Goal: Contribute content

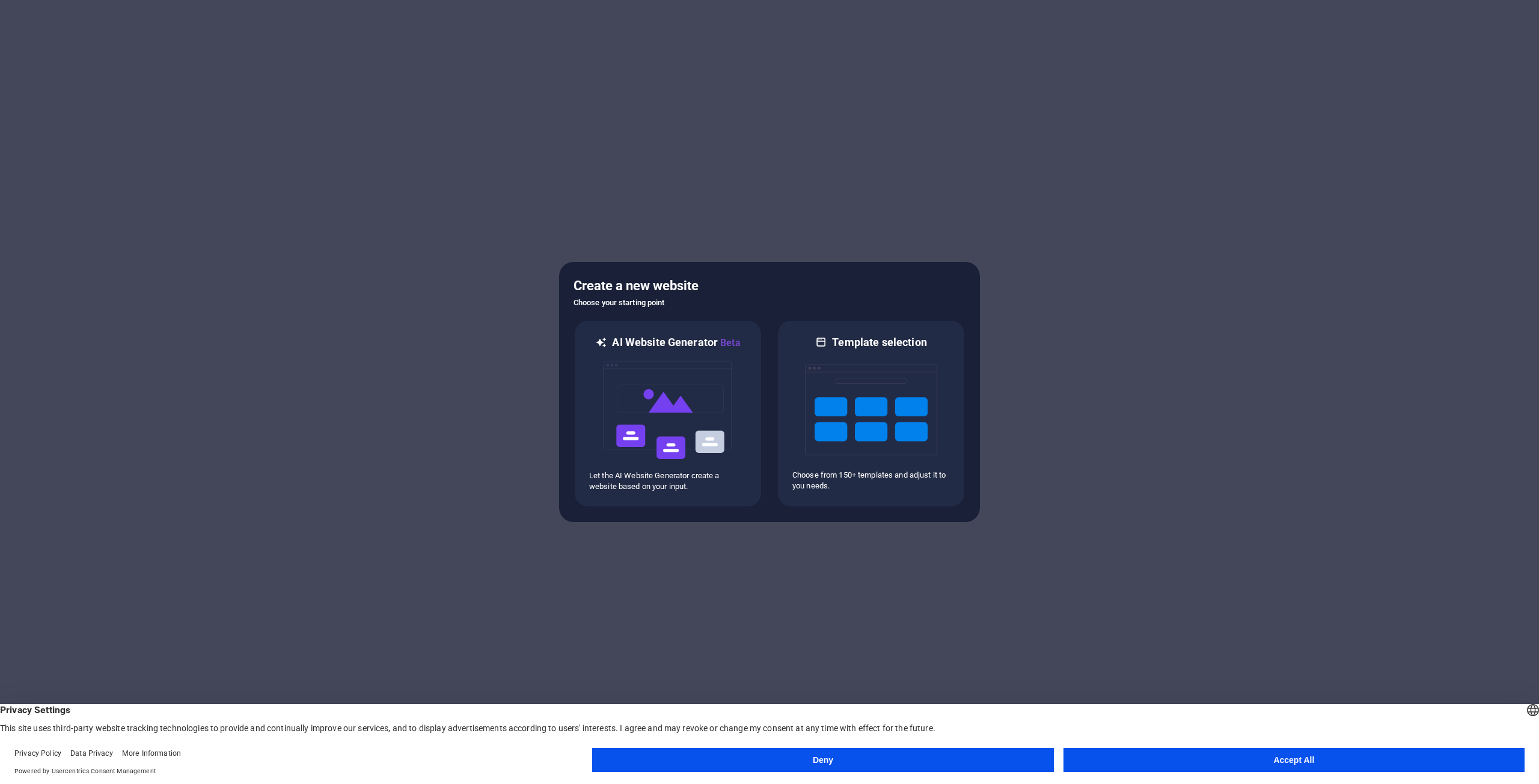
click at [1253, 758] on button "Accept All" at bounding box center [1294, 760] width 461 height 24
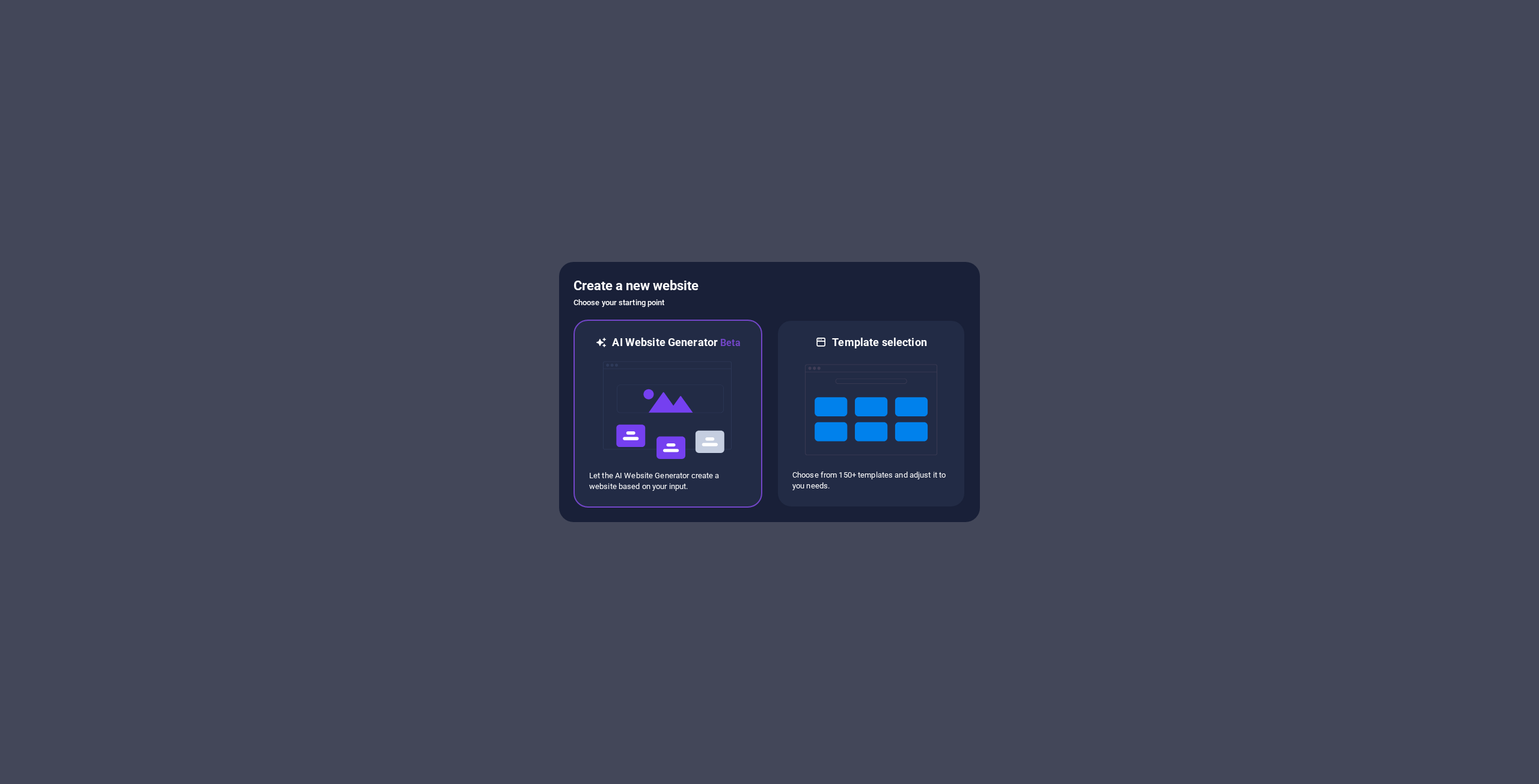
click at [681, 381] on img at bounding box center [668, 410] width 133 height 120
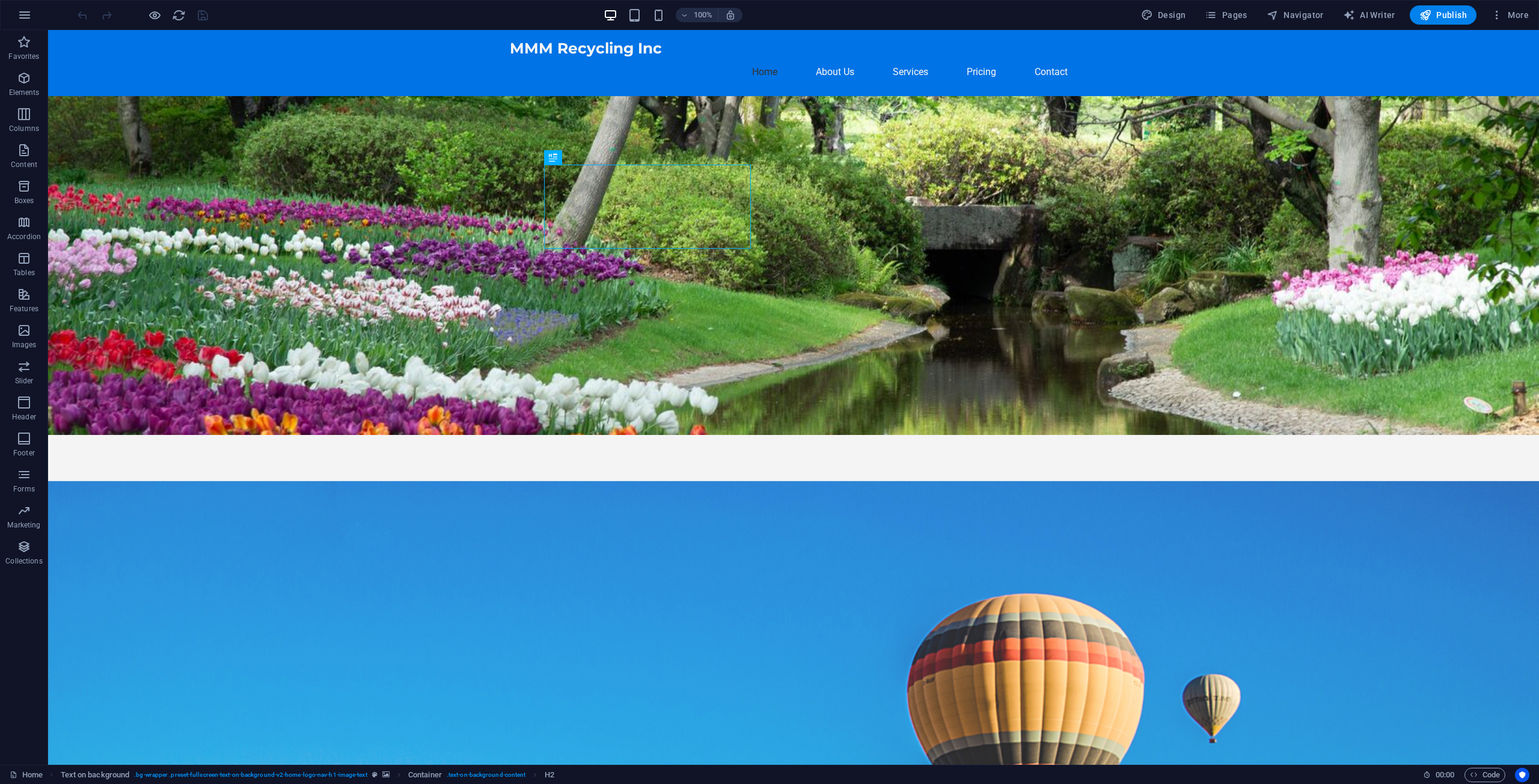
click at [1029, 340] on figure at bounding box center [793, 266] width 1491 height 339
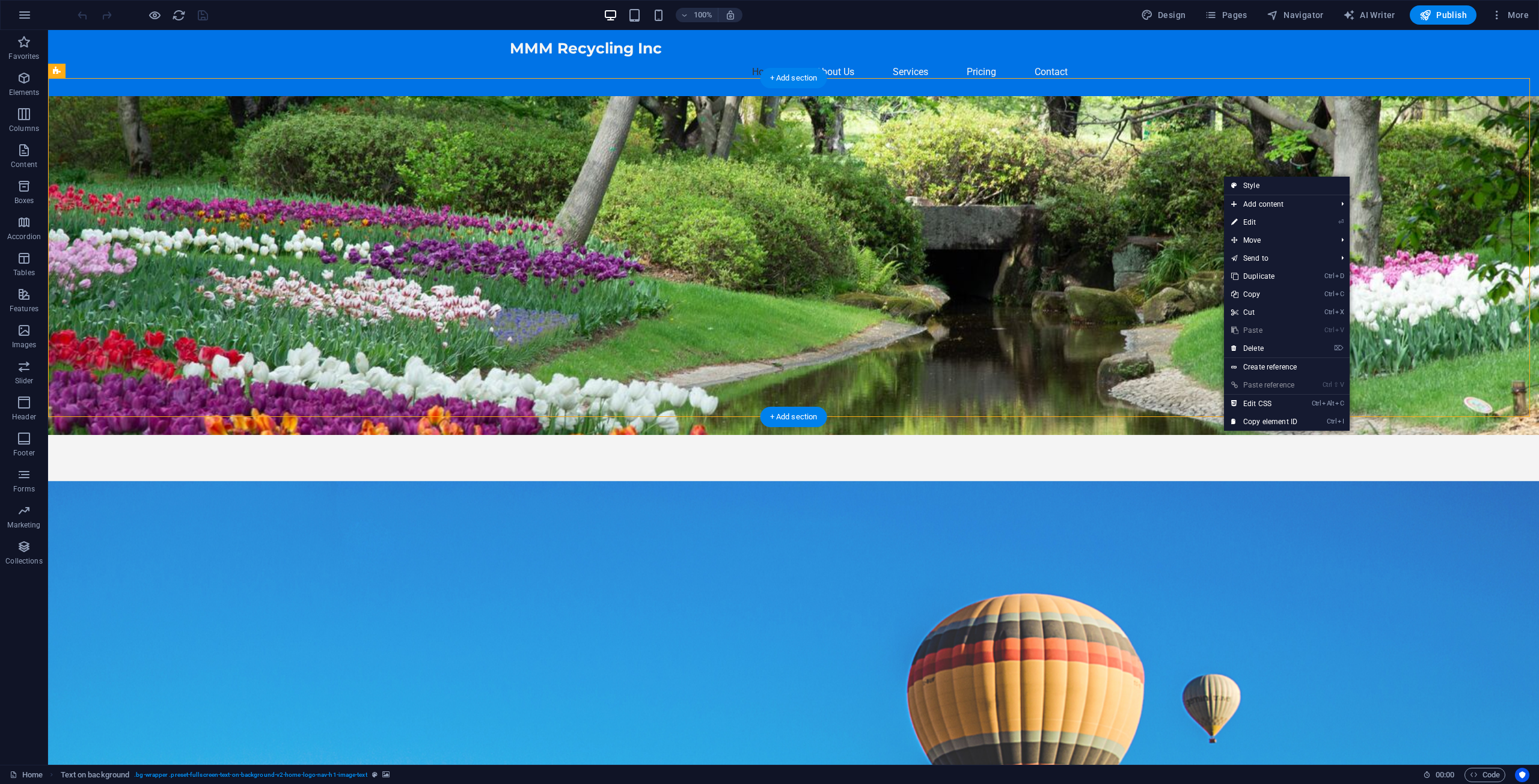
click at [882, 269] on figure at bounding box center [793, 266] width 1491 height 339
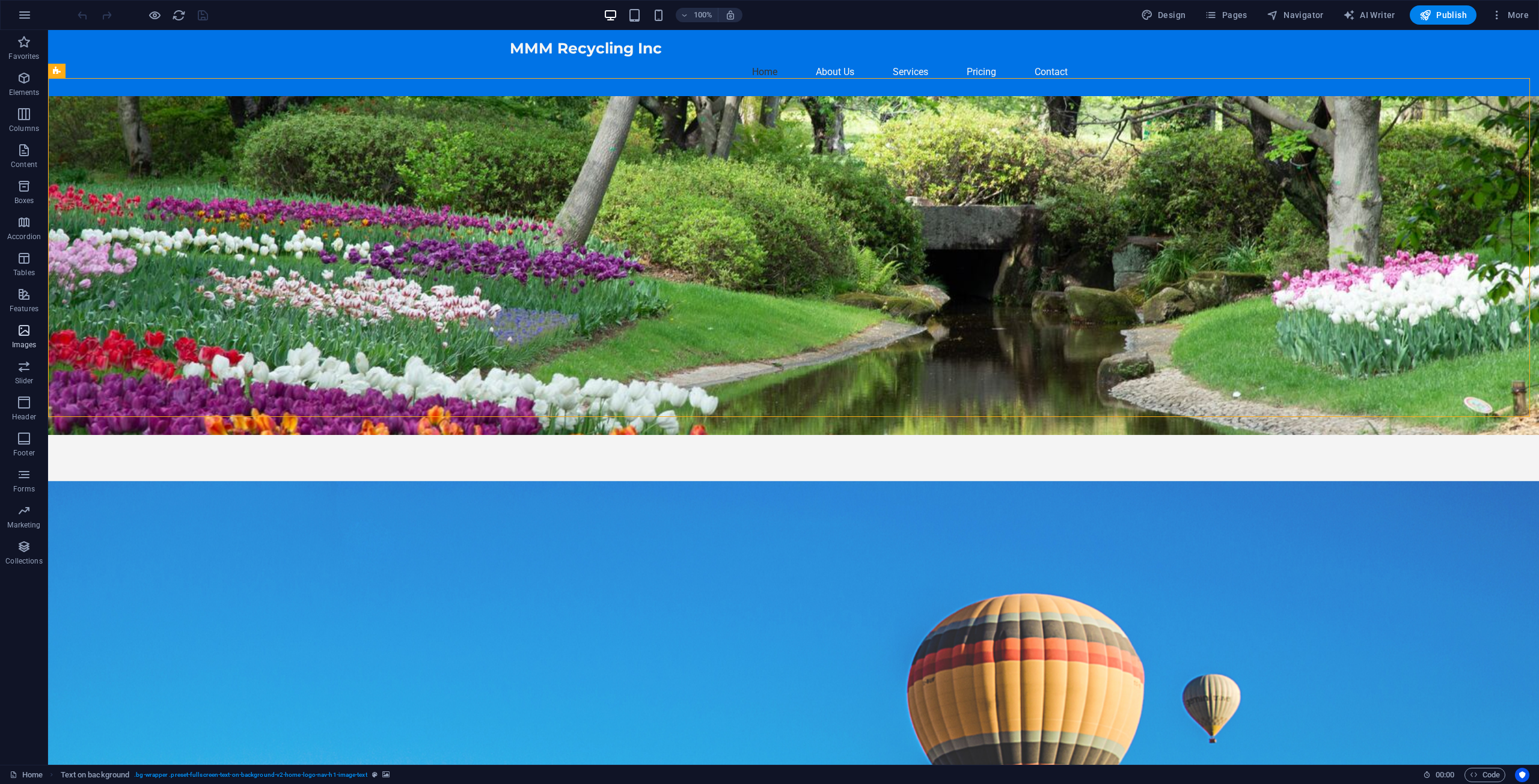
click at [23, 329] on icon "button" at bounding box center [24, 330] width 14 height 14
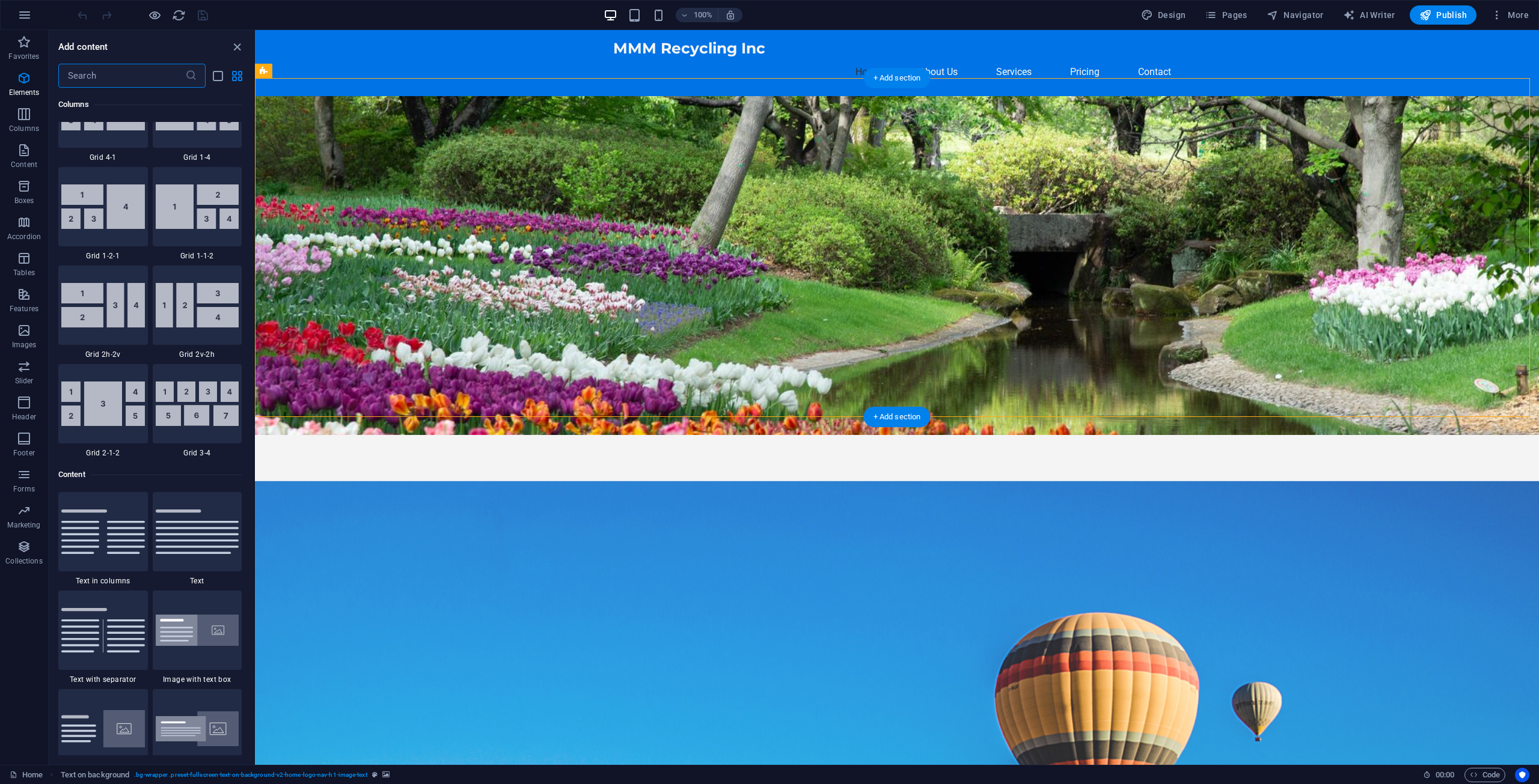
scroll to position [6094, 0]
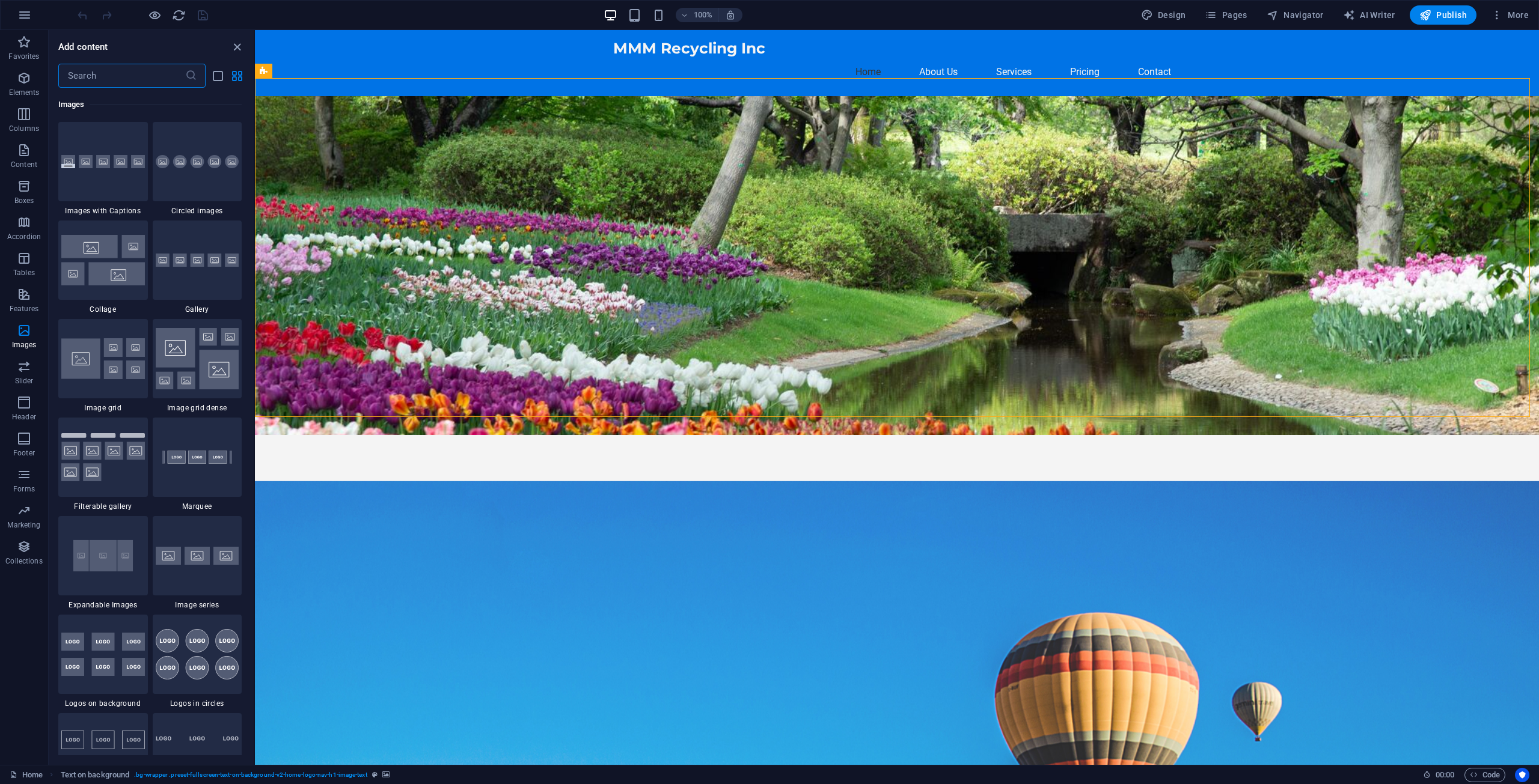
click at [98, 81] on input "text" at bounding box center [121, 76] width 127 height 24
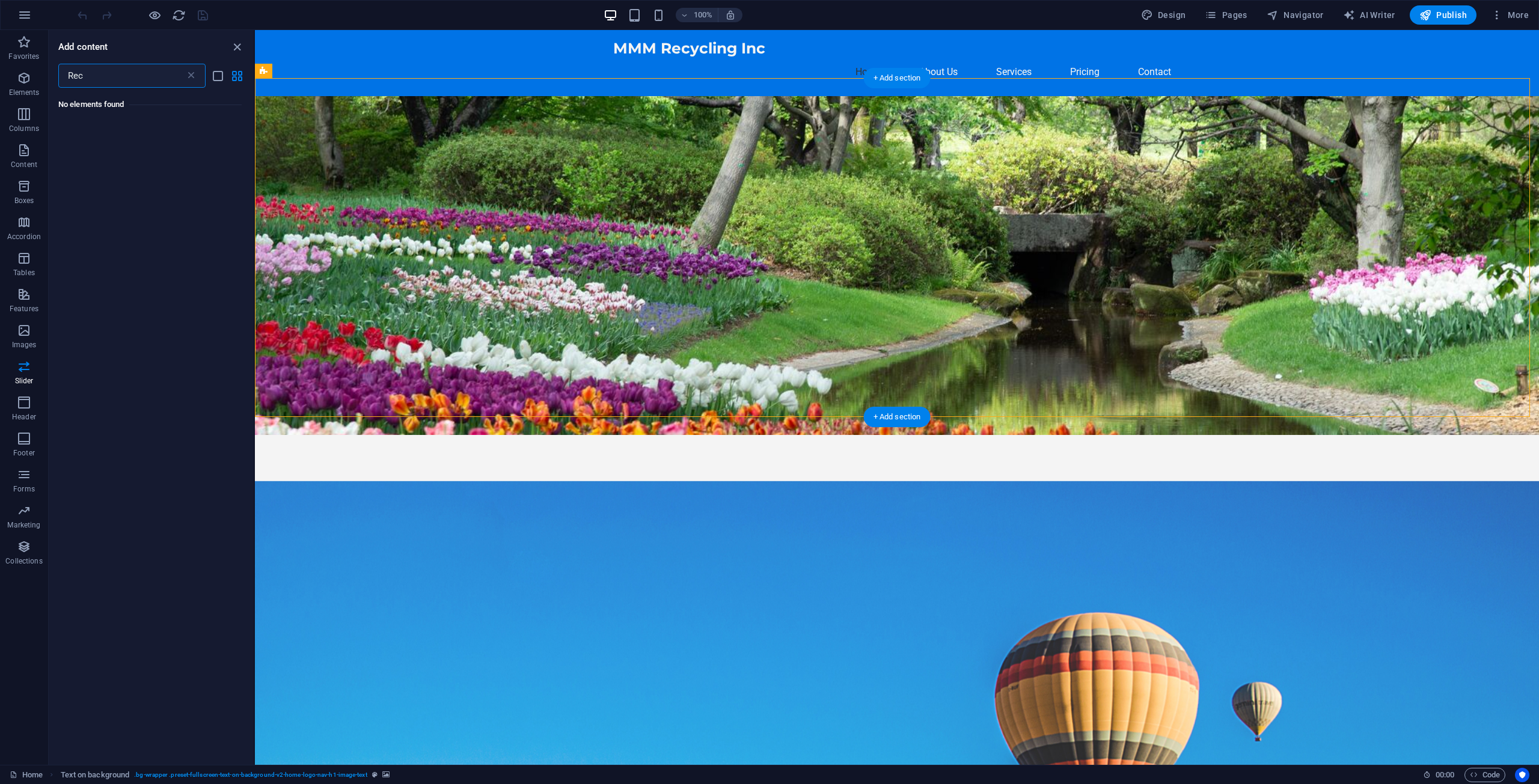
scroll to position [0, 0]
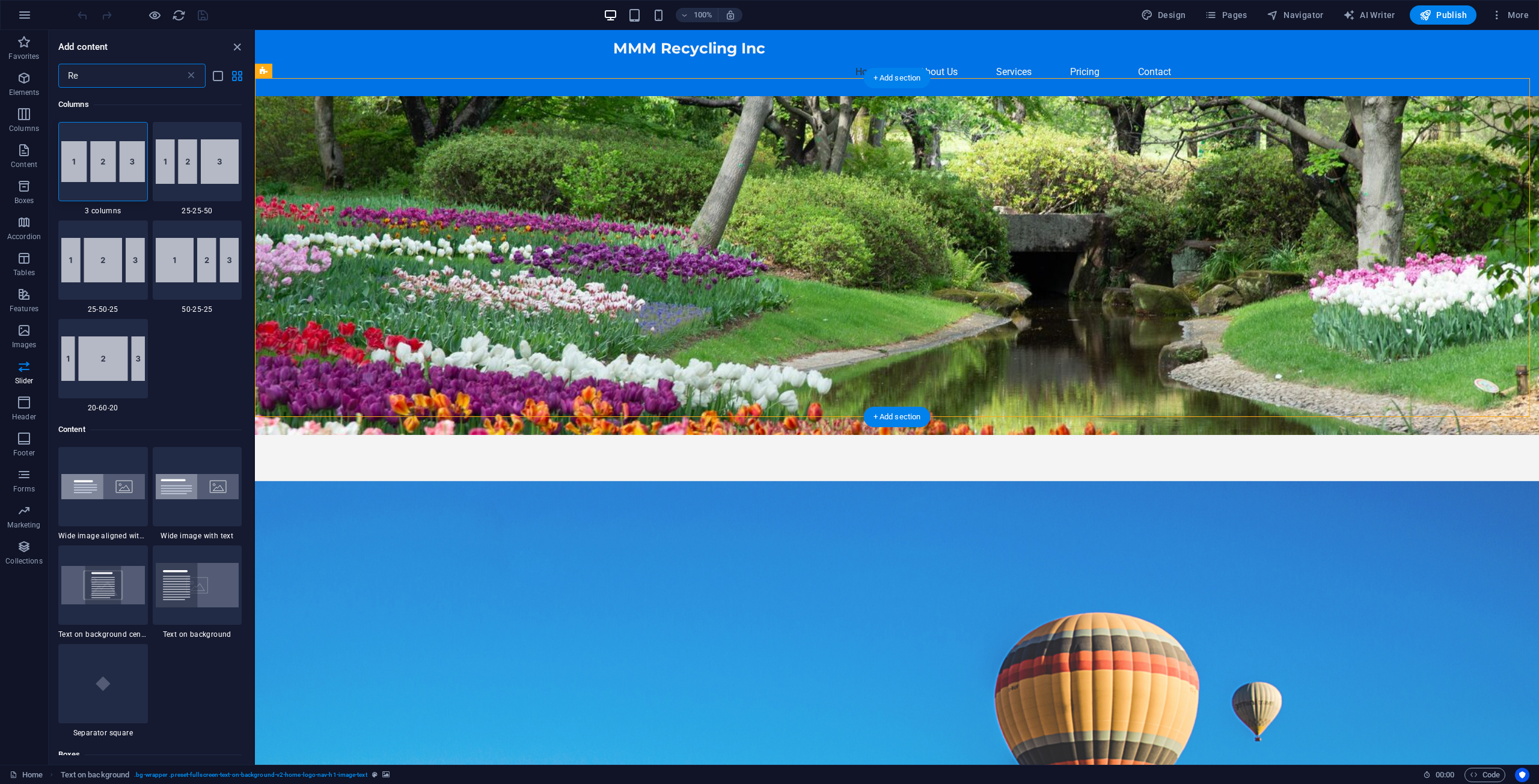
type input "R"
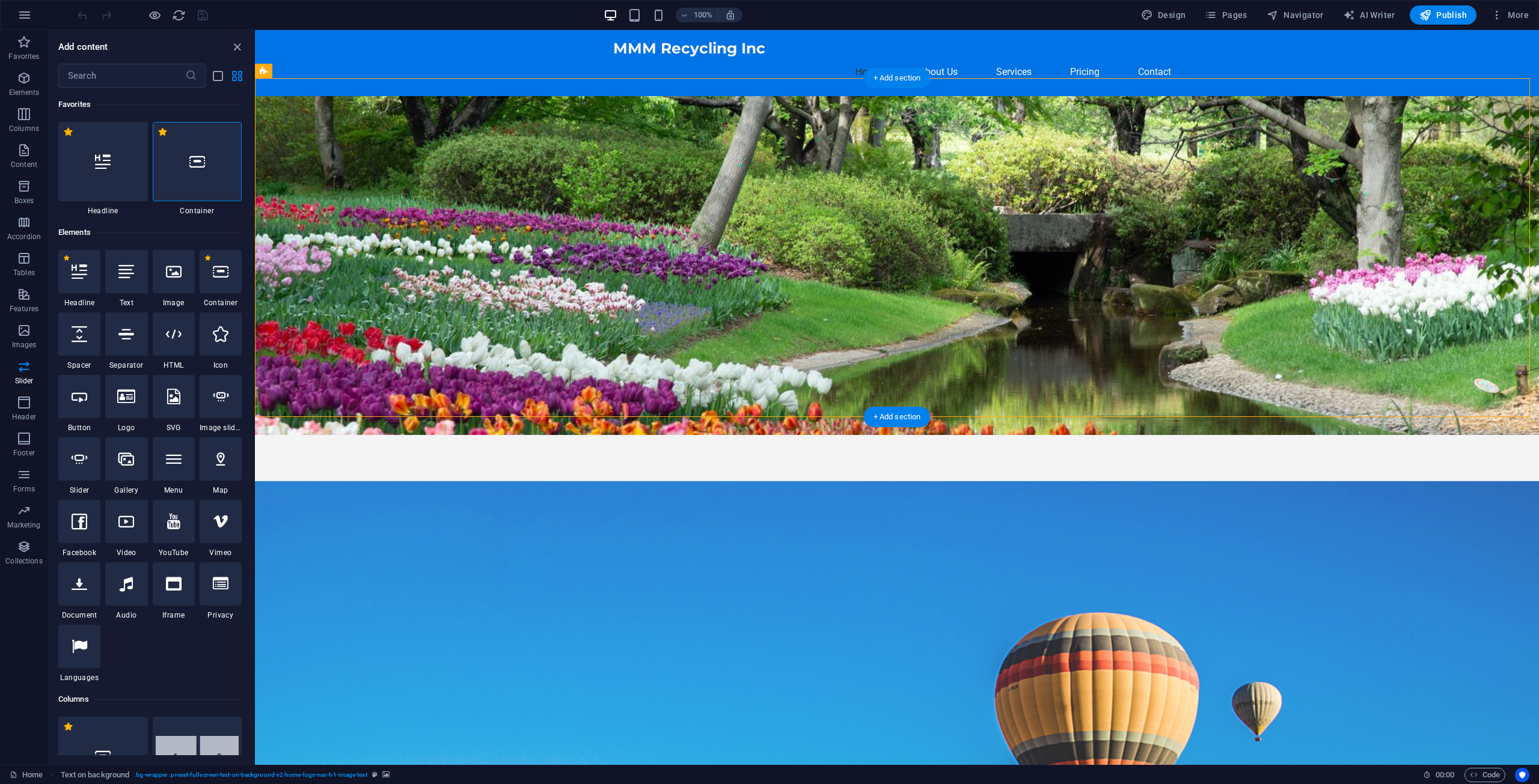
click at [462, 250] on figure at bounding box center [897, 266] width 1284 height 339
click at [235, 47] on icon "close panel" at bounding box center [237, 47] width 14 height 14
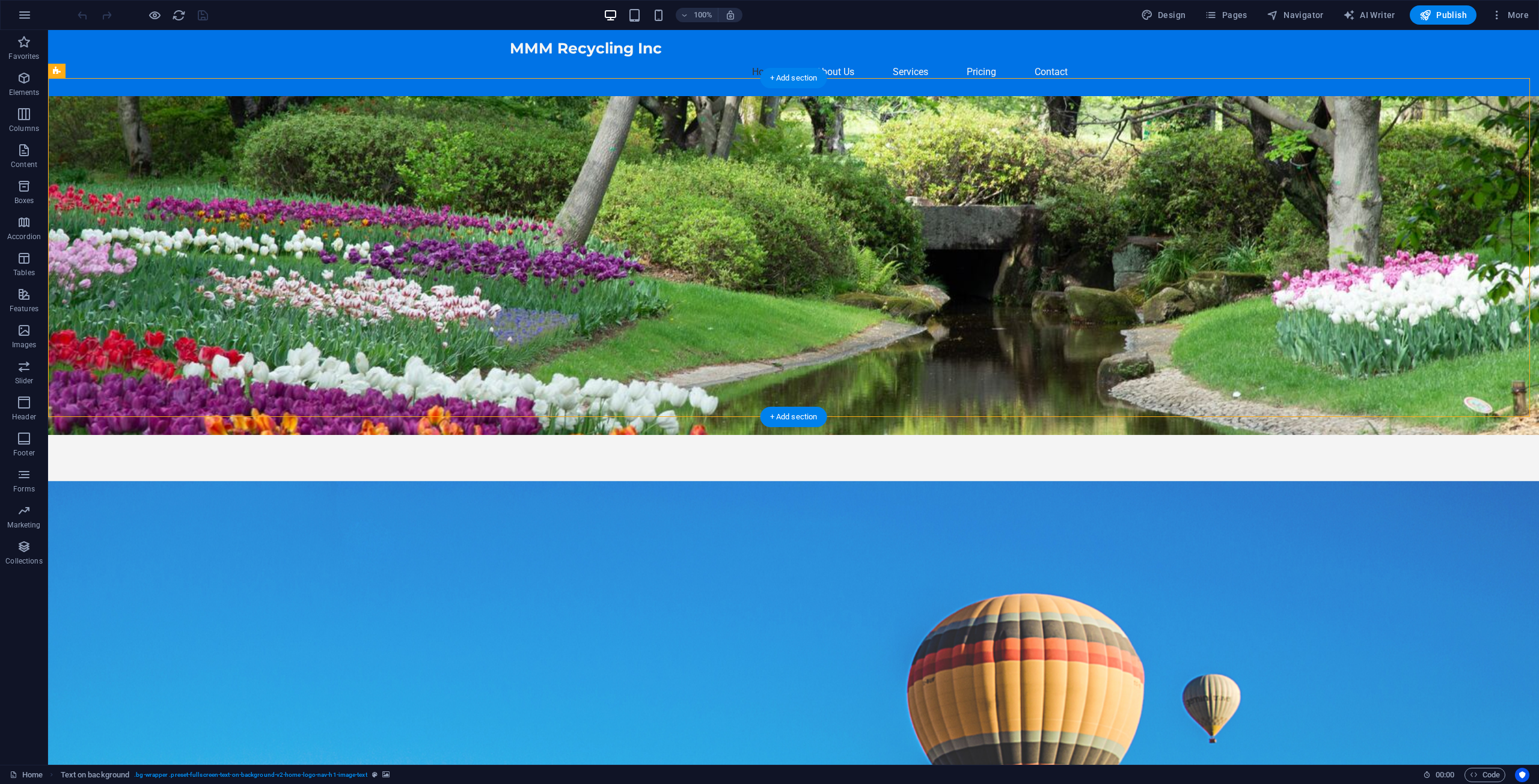
click at [1159, 184] on figure at bounding box center [793, 266] width 1491 height 339
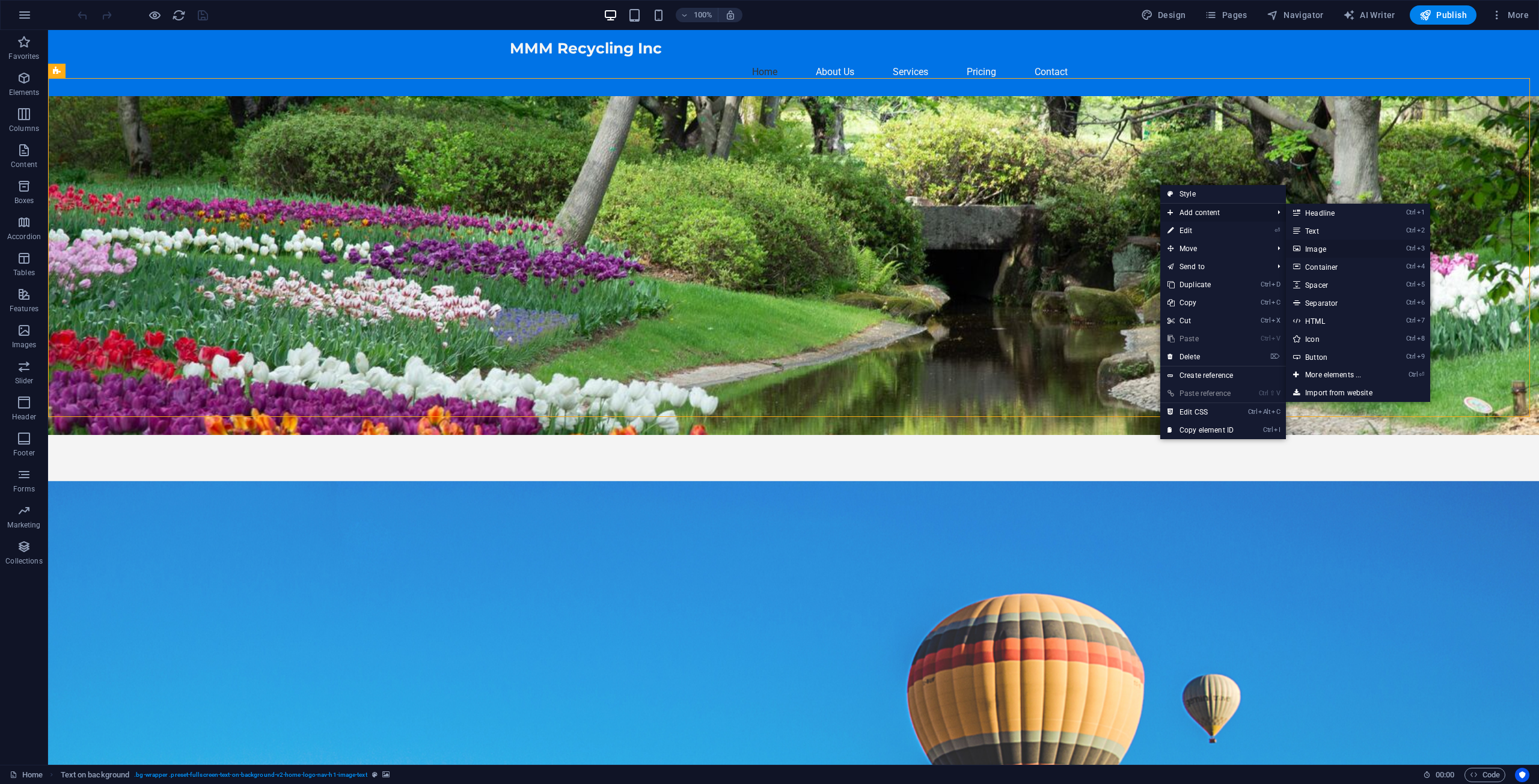
click at [1328, 247] on link "Ctrl 3 Image" at bounding box center [1335, 249] width 99 height 18
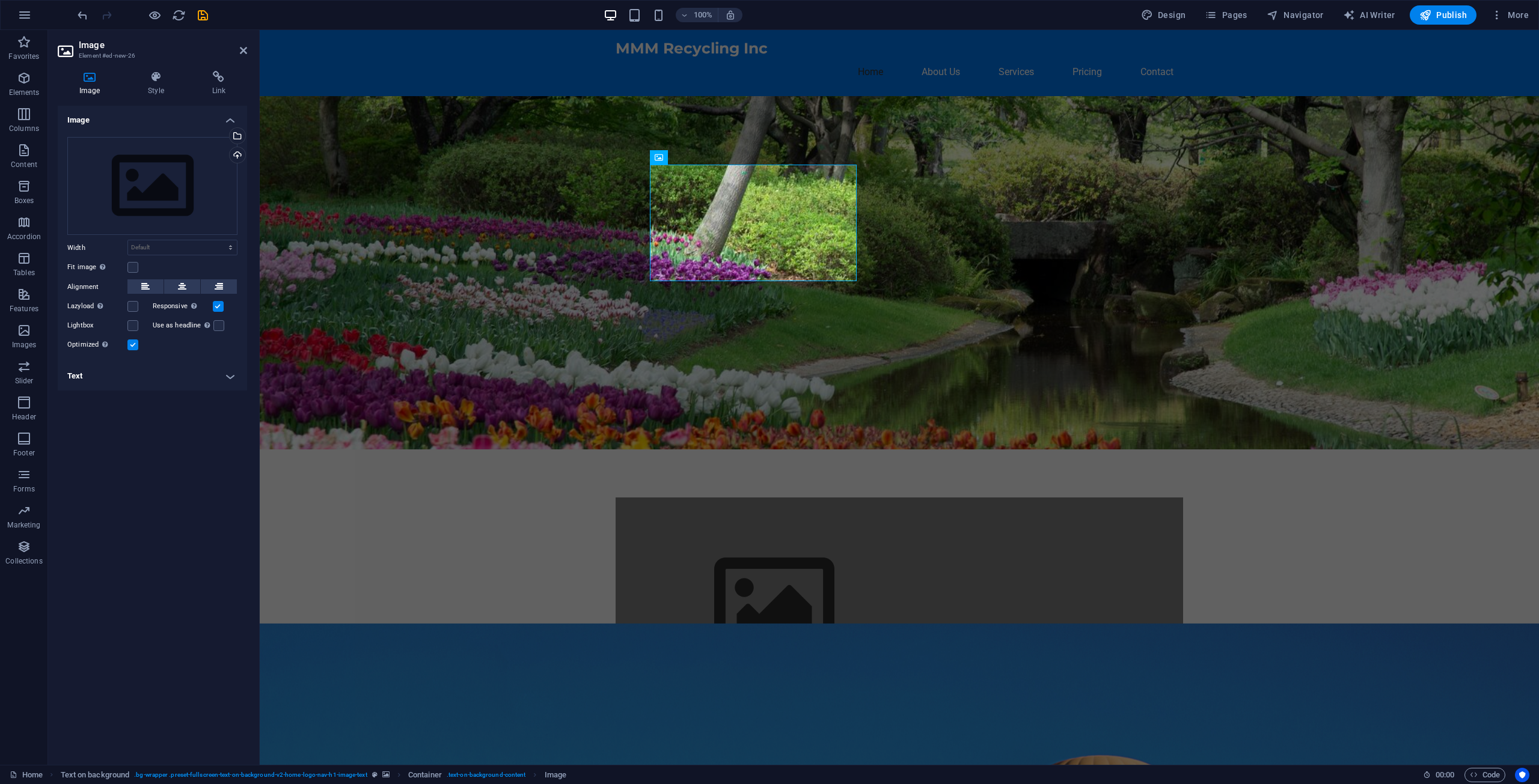
click at [247, 47] on aside "Image Element #ed-new-26 Image Style Link Image Drag files here, click to choos…" at bounding box center [154, 398] width 212 height 735
click at [241, 48] on icon at bounding box center [244, 50] width 7 height 10
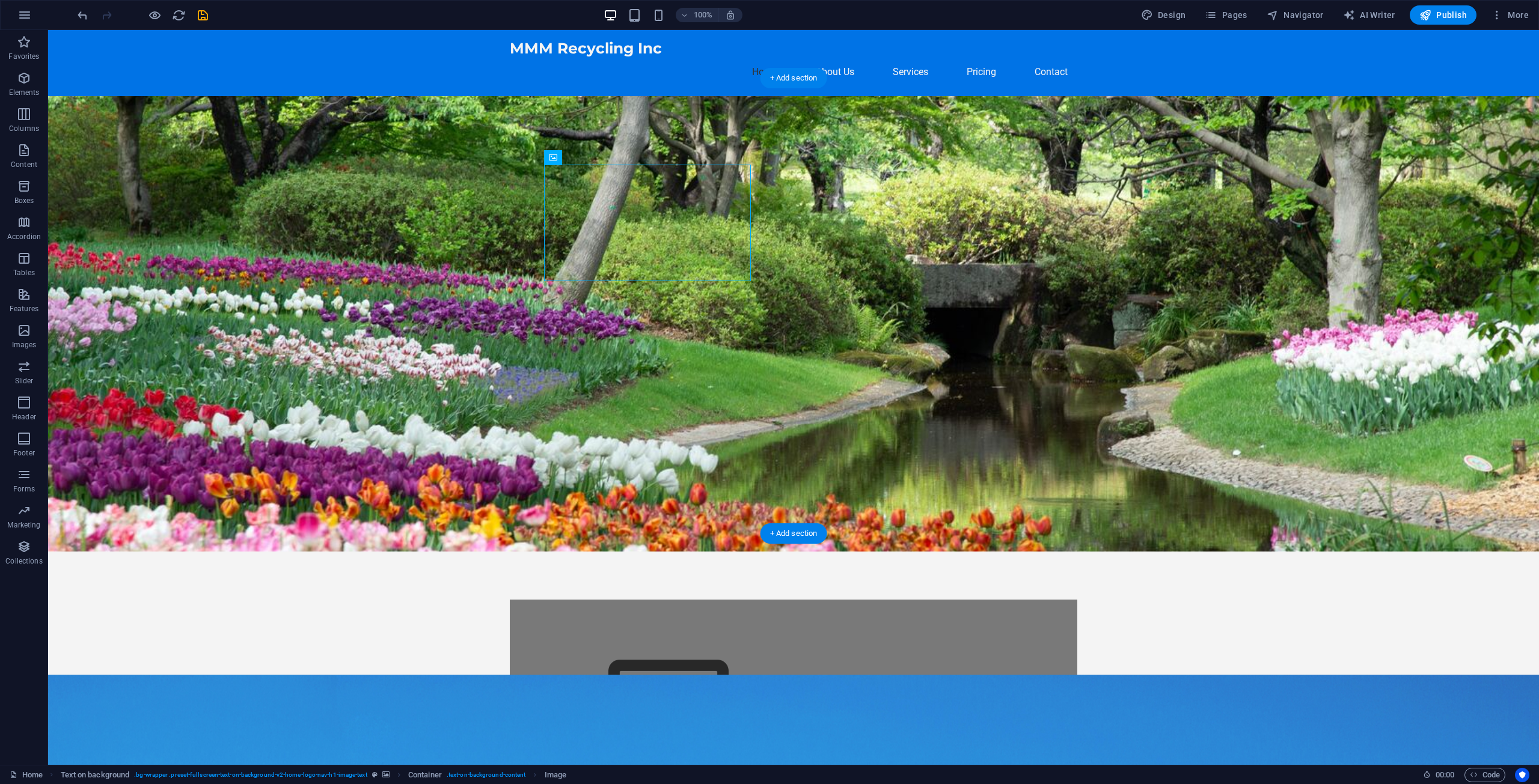
click at [964, 145] on figure at bounding box center [793, 324] width 1491 height 455
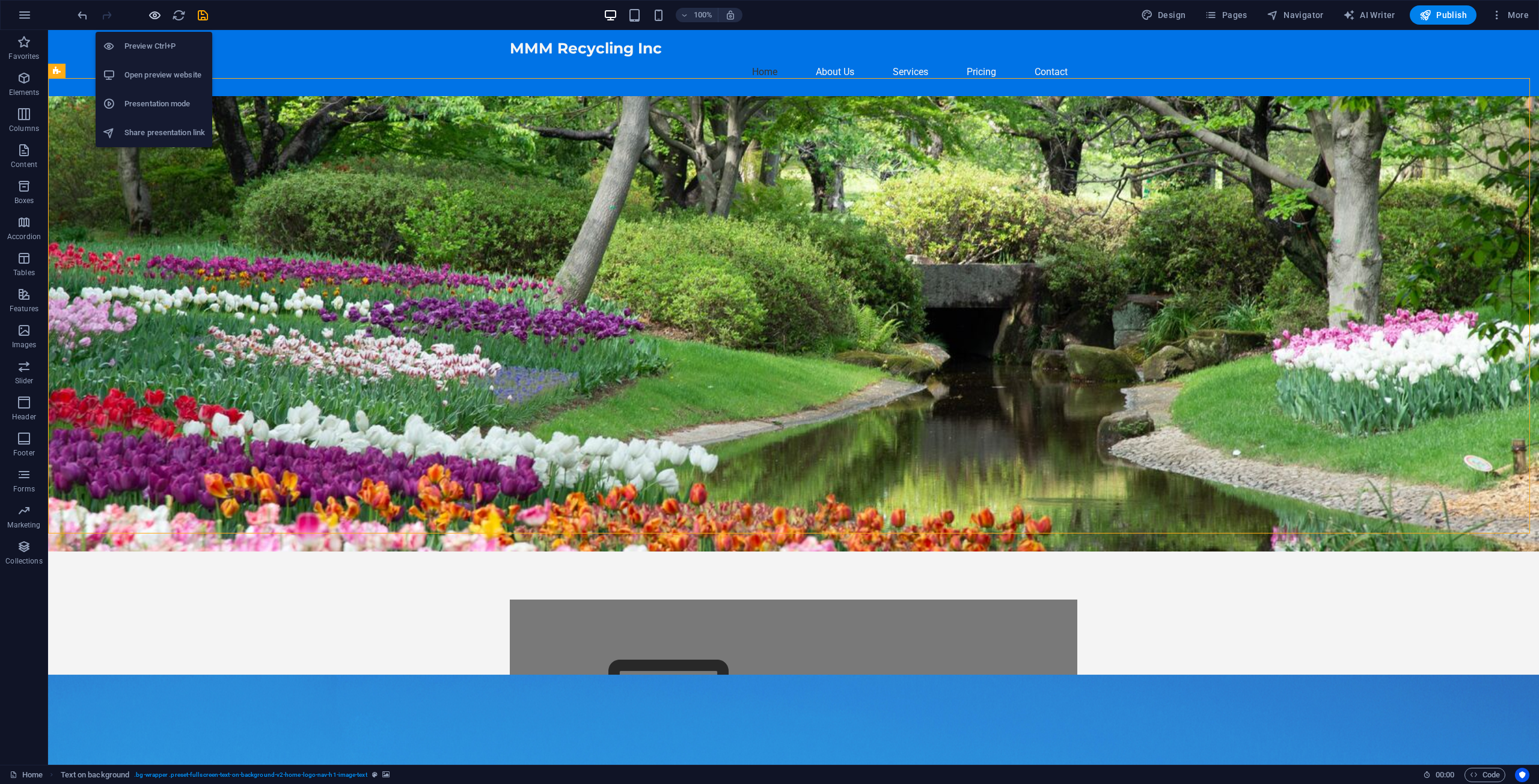
click at [155, 16] on icon "button" at bounding box center [155, 15] width 14 height 14
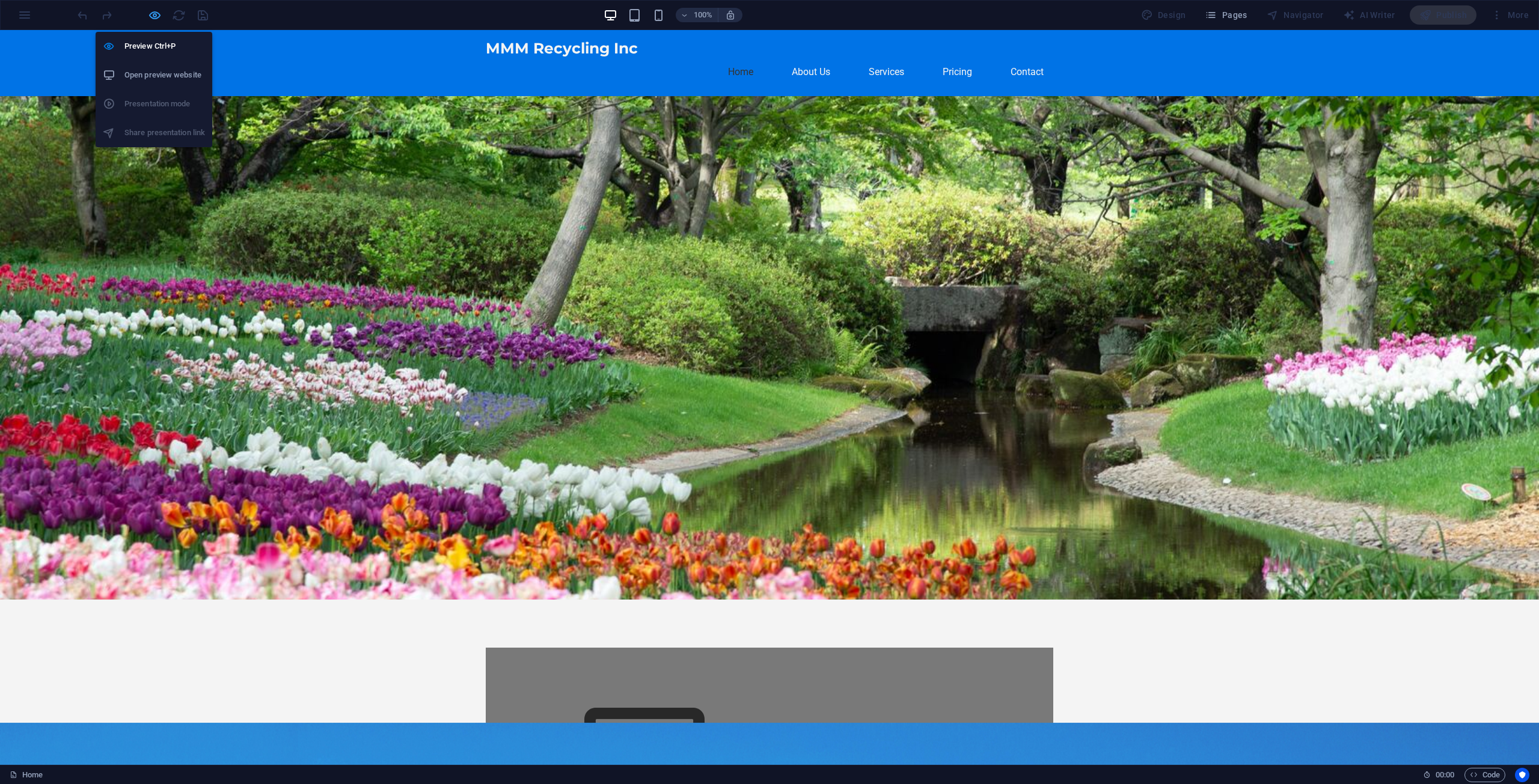
click at [151, 18] on icon "button" at bounding box center [155, 15] width 14 height 14
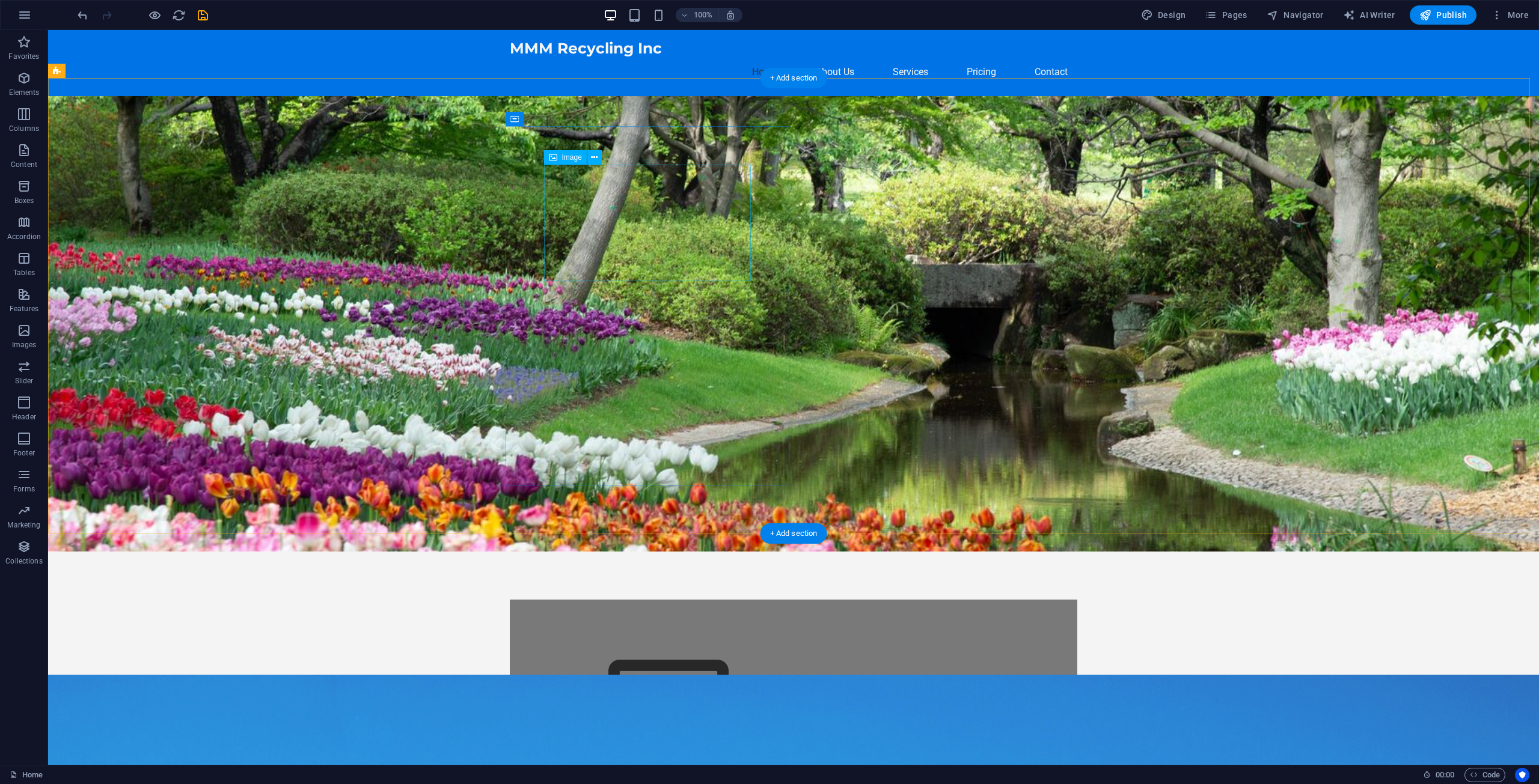
click at [653, 638] on figure at bounding box center [793, 706] width 490 height 135
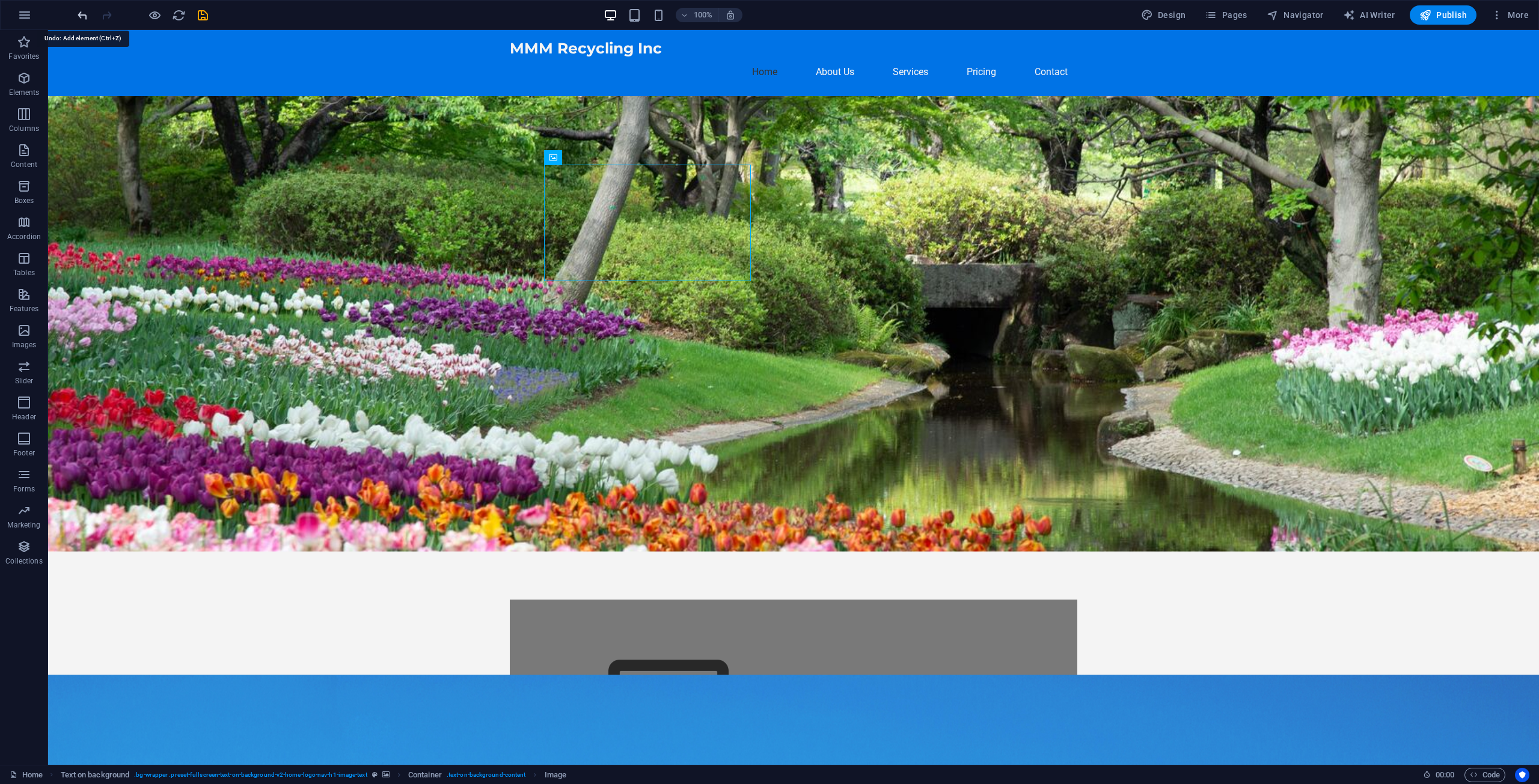
click at [87, 15] on icon "undo" at bounding box center [82, 15] width 14 height 14
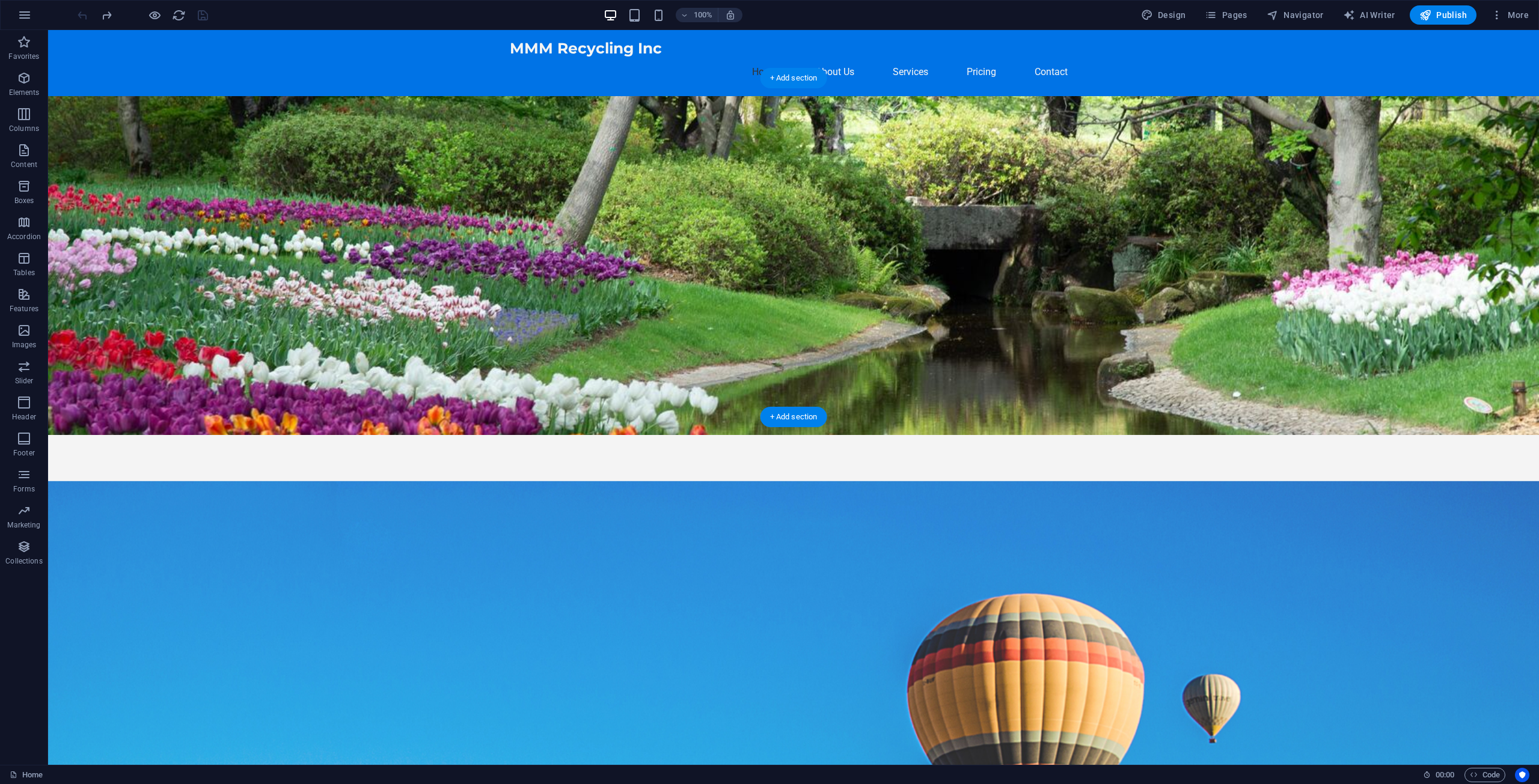
click at [1058, 327] on figure at bounding box center [793, 266] width 1491 height 339
click at [1445, 16] on span "Publish" at bounding box center [1443, 15] width 47 height 12
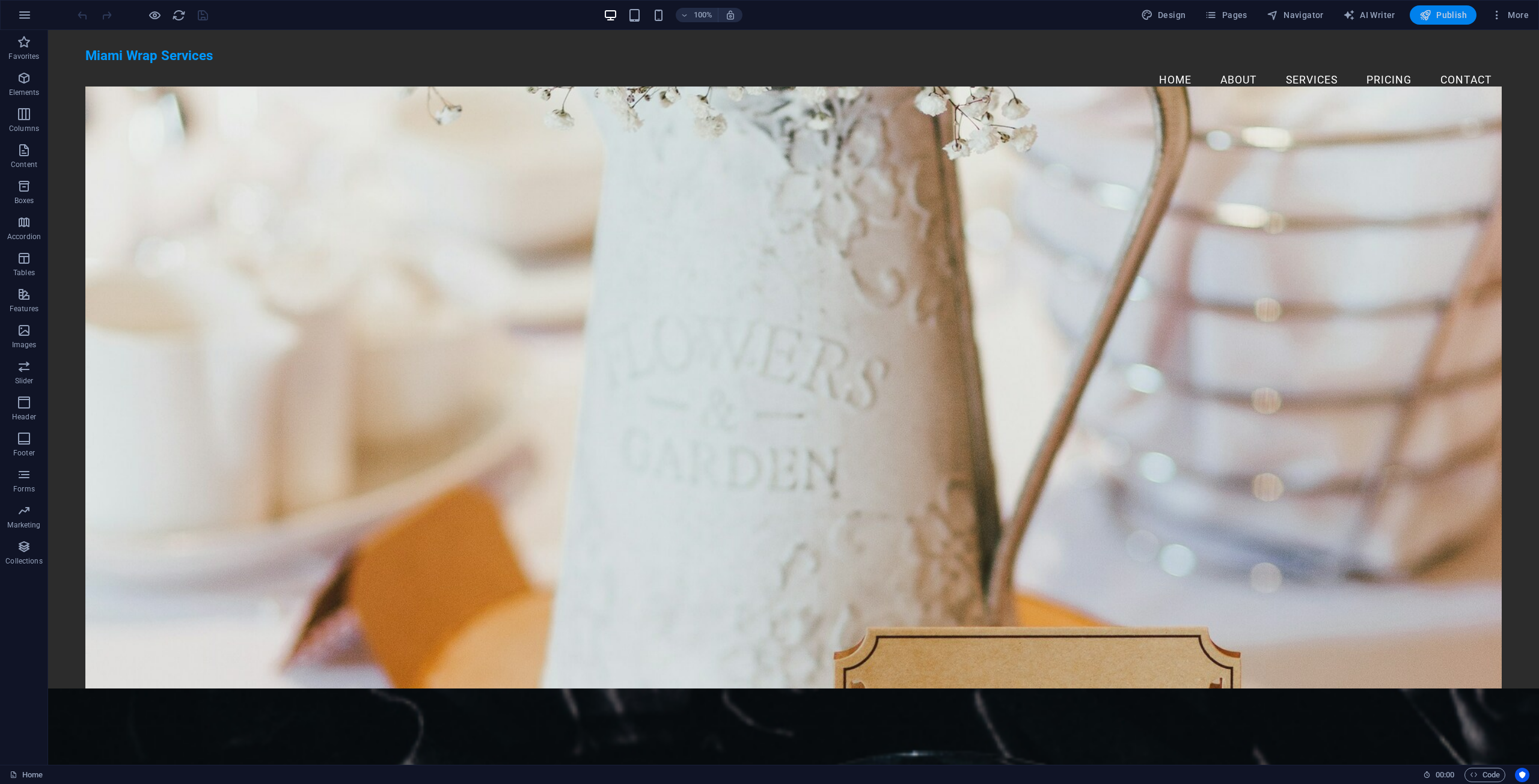
click at [1457, 16] on span "Publish" at bounding box center [1443, 15] width 47 height 12
